Goal: Information Seeking & Learning: Learn about a topic

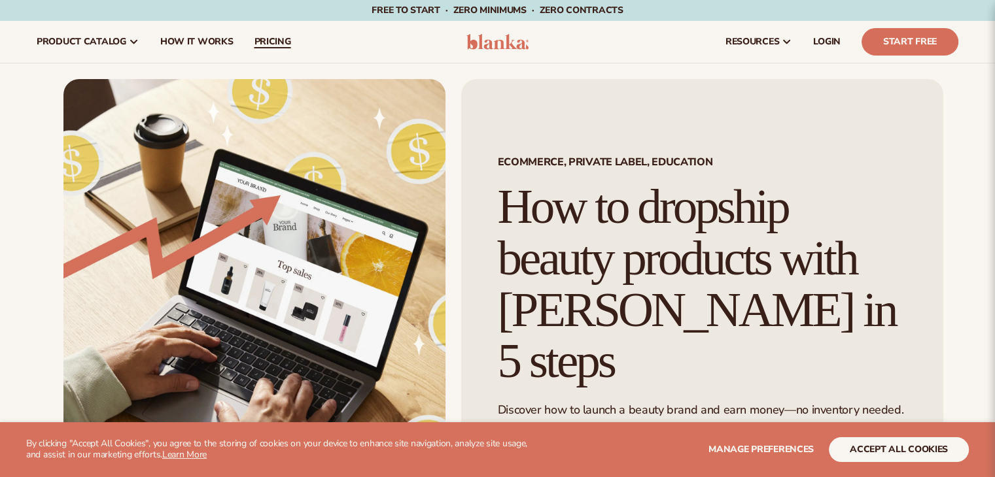
click at [281, 40] on span "pricing" at bounding box center [272, 42] width 37 height 10
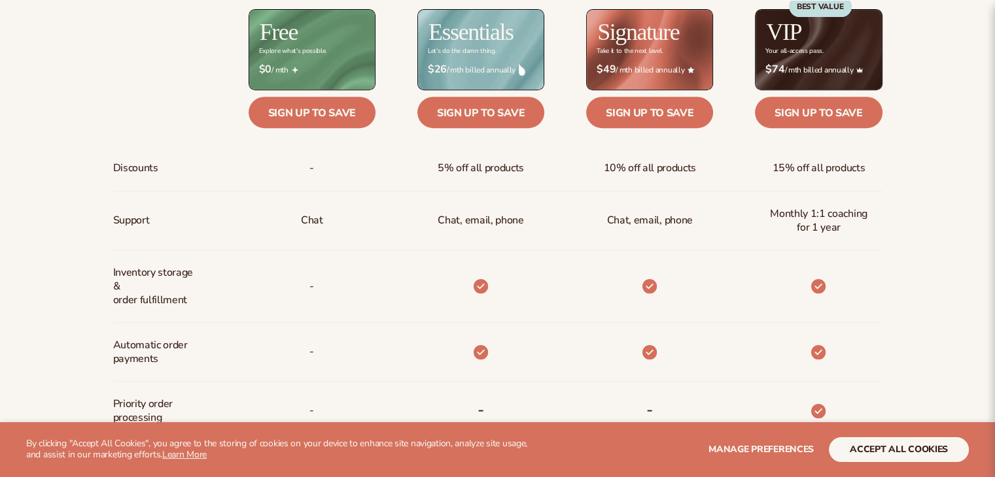
scroll to position [589, 0]
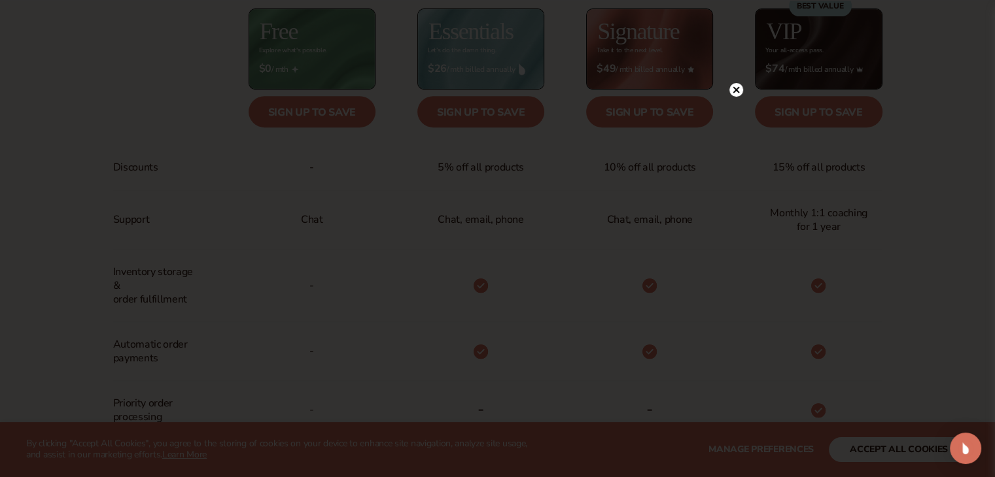
click at [734, 62] on div at bounding box center [497, 238] width 995 height 477
click at [736, 90] on icon at bounding box center [735, 89] width 7 height 7
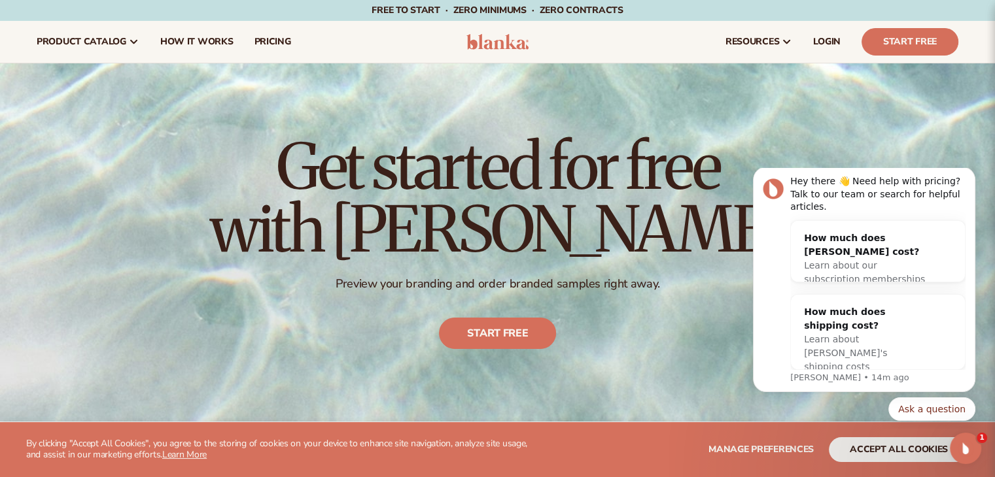
scroll to position [0, 0]
click at [838, 37] on span "LOGIN" at bounding box center [826, 42] width 27 height 10
click at [178, 45] on span "How It Works" at bounding box center [196, 42] width 73 height 10
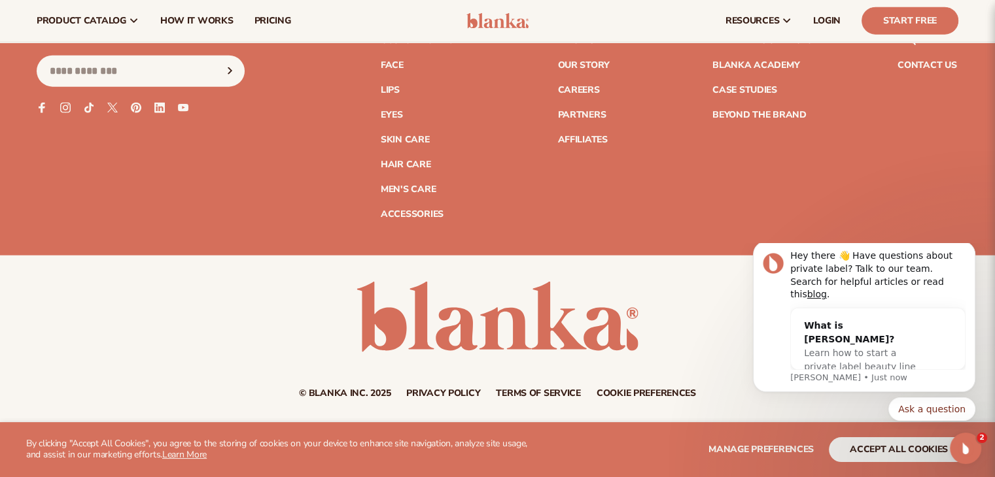
scroll to position [2908, 0]
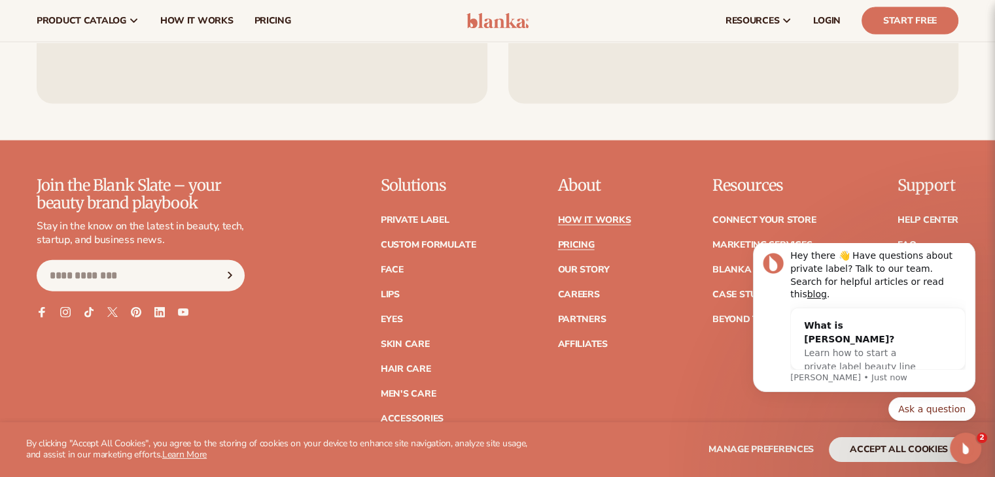
click at [583, 247] on link "Pricing" at bounding box center [575, 245] width 37 height 9
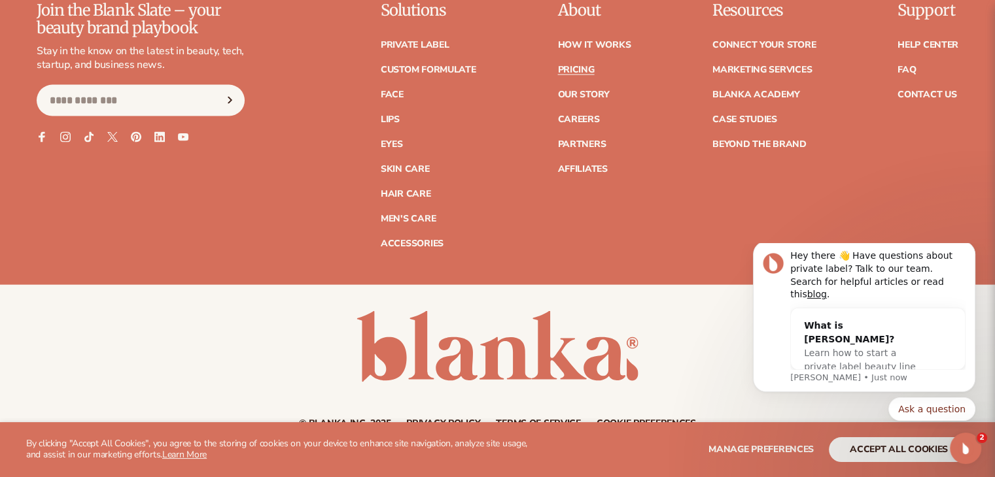
scroll to position [2816, 0]
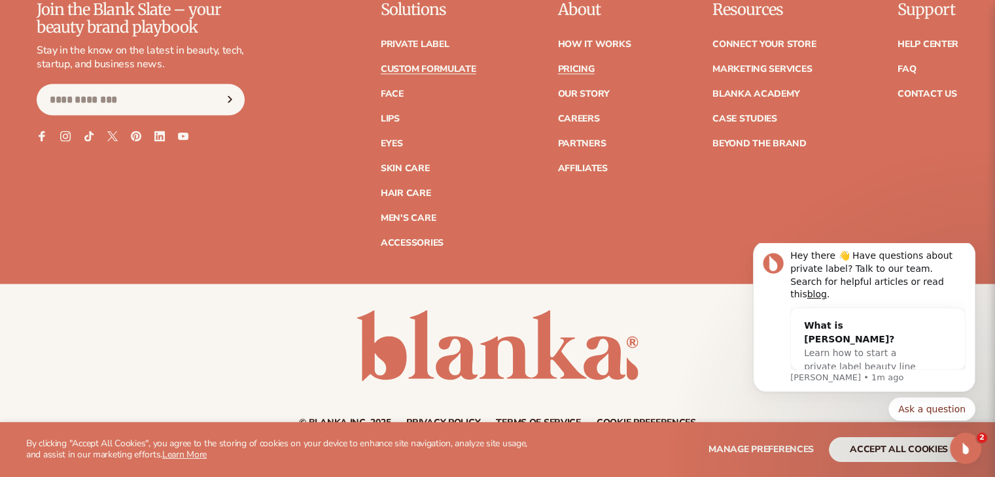
click at [411, 69] on link "Custom formulate" at bounding box center [428, 69] width 95 height 9
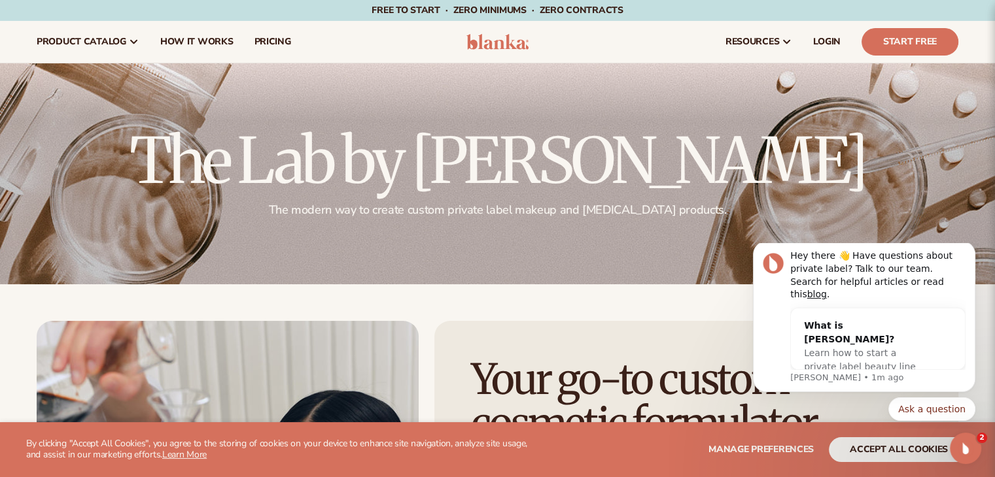
click at [495, 39] on img at bounding box center [497, 42] width 62 height 16
